Goal: Task Accomplishment & Management: Manage account settings

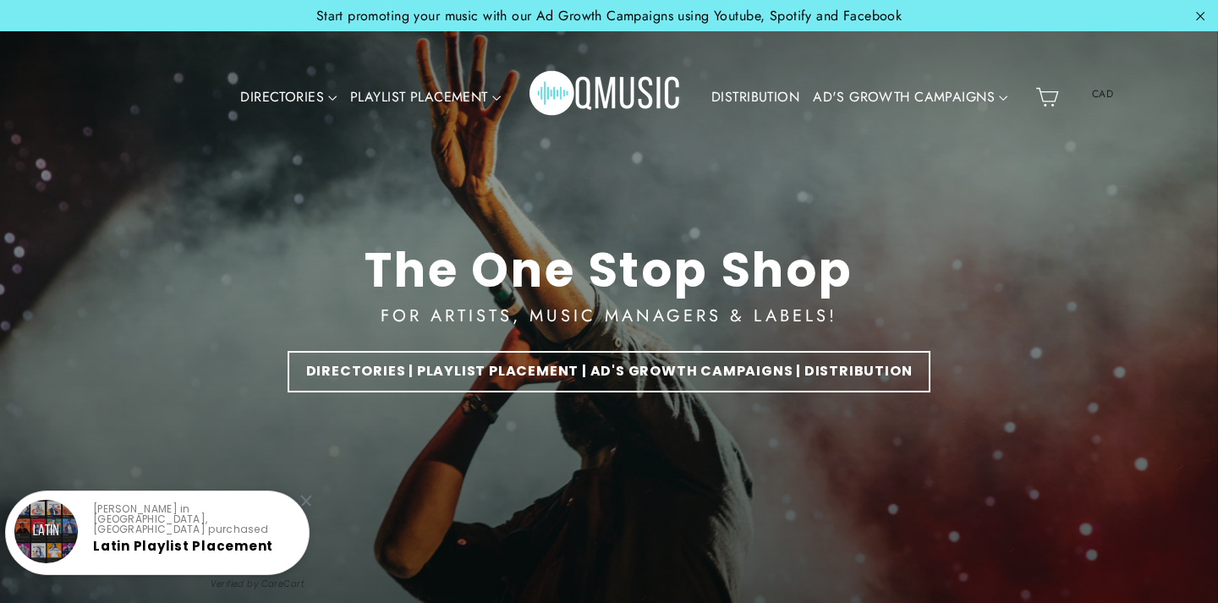
click at [1201, 11] on icon "button" at bounding box center [1199, 17] width 19 height 19
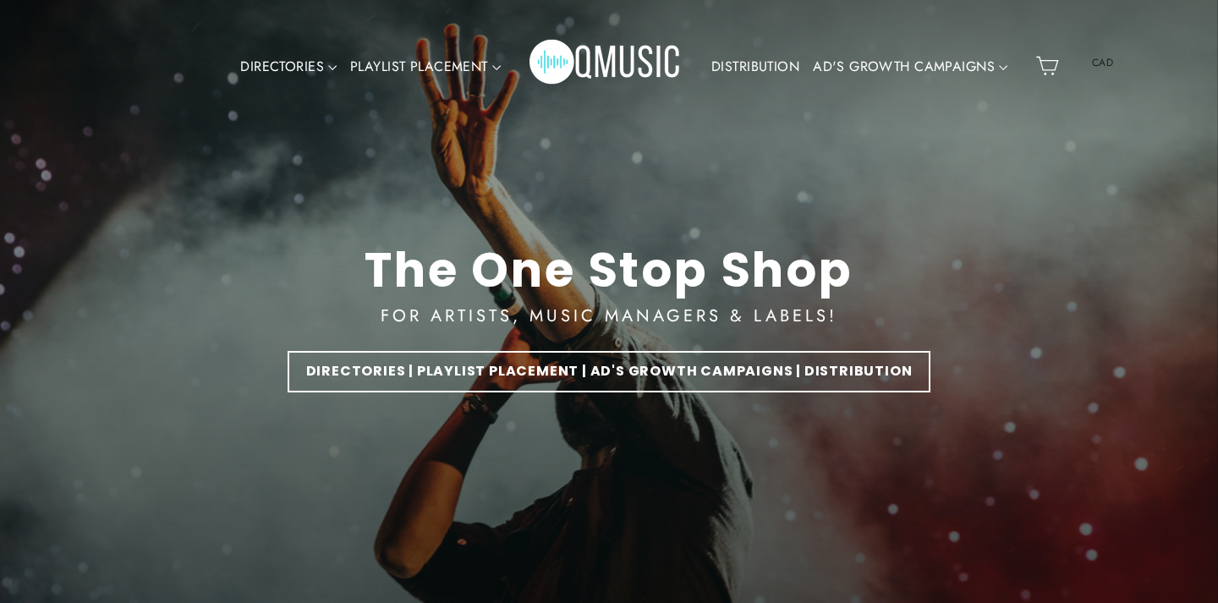
click at [641, 74] on img "Primary" at bounding box center [605, 66] width 152 height 76
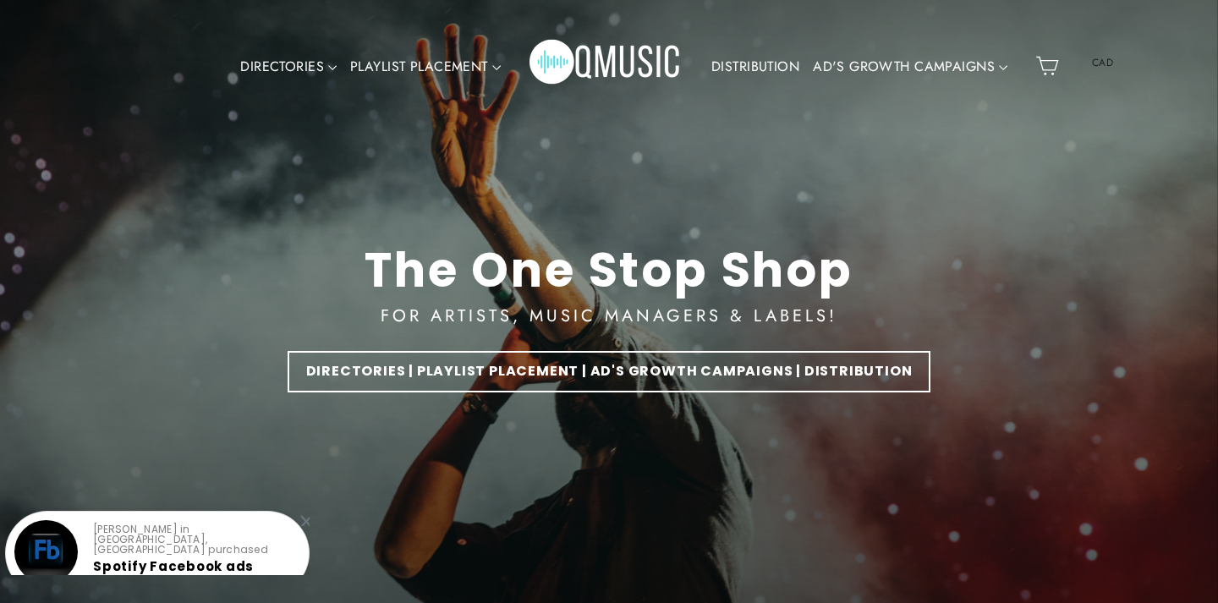
click at [735, 68] on link "DISTRIBUTION" at bounding box center [754, 66] width 101 height 39
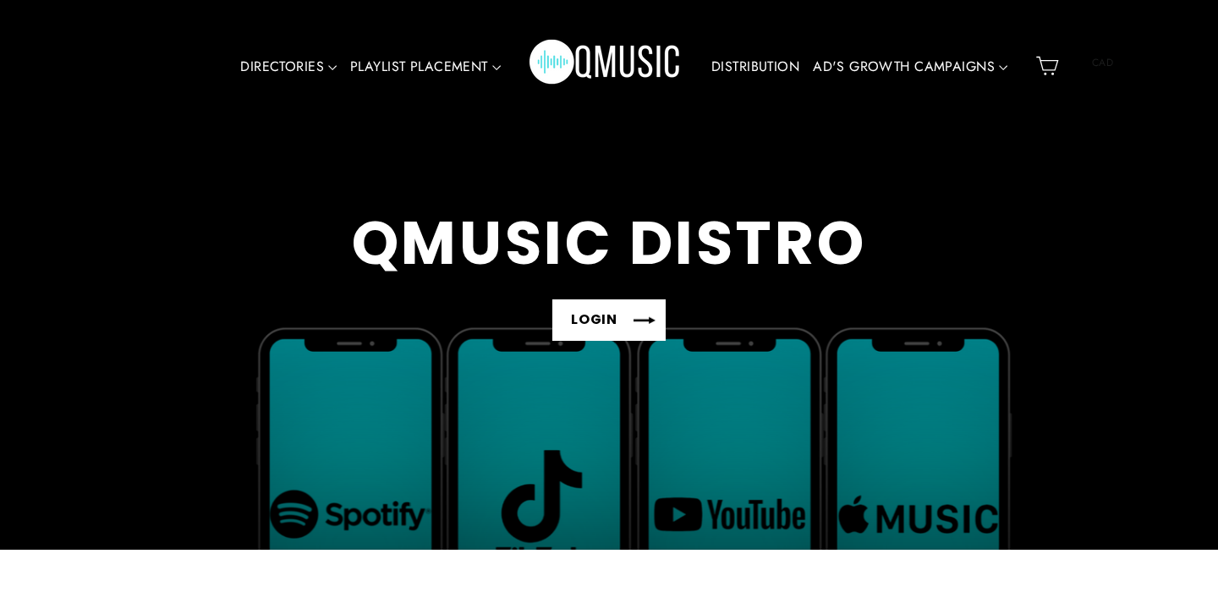
click at [618, 307] on link "LOGIN" at bounding box center [608, 319] width 113 height 41
